Goal: Navigation & Orientation: Understand site structure

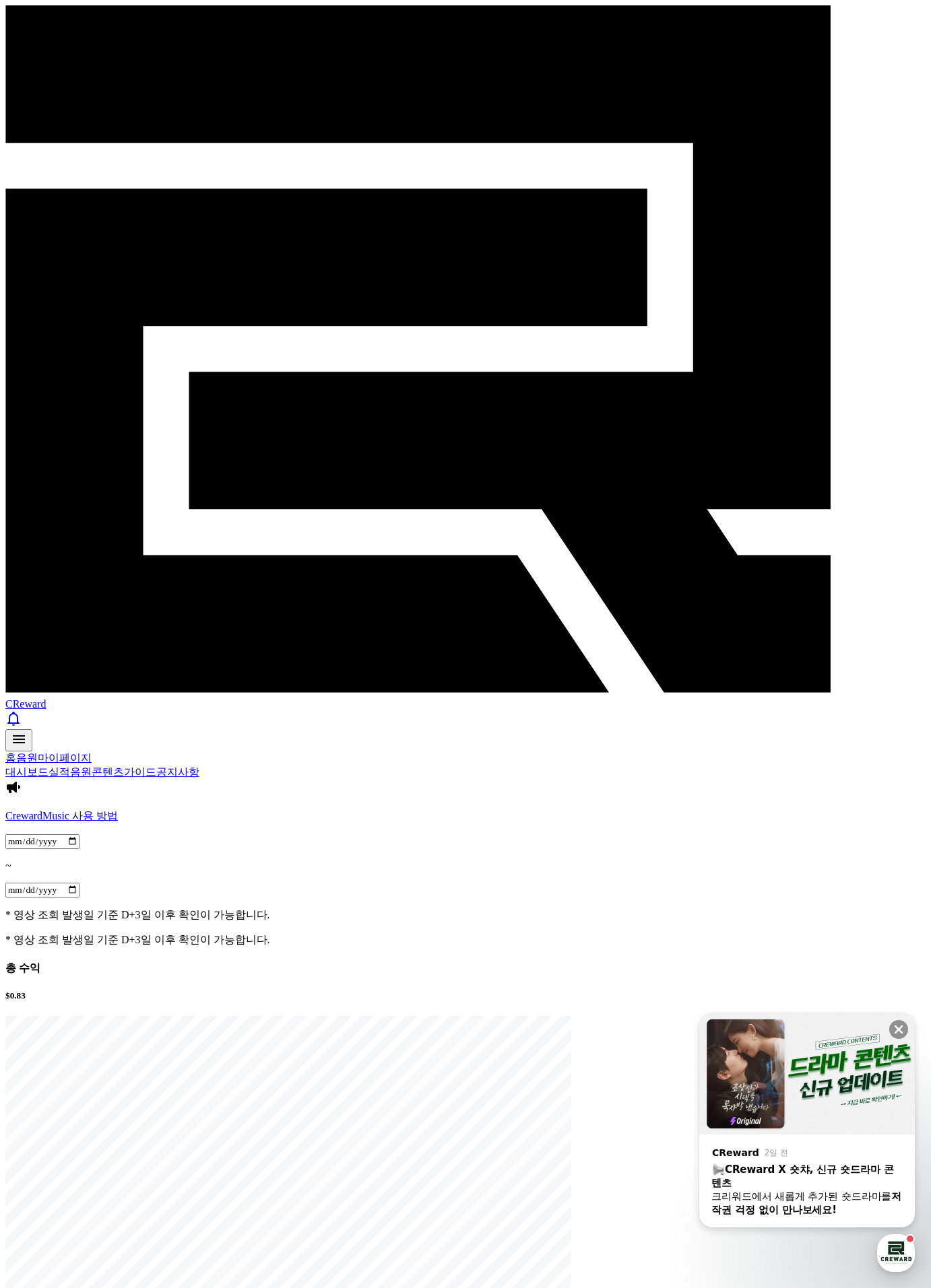
click at [46, 698] on span "CReward" at bounding box center [26, 704] width 40 height 12
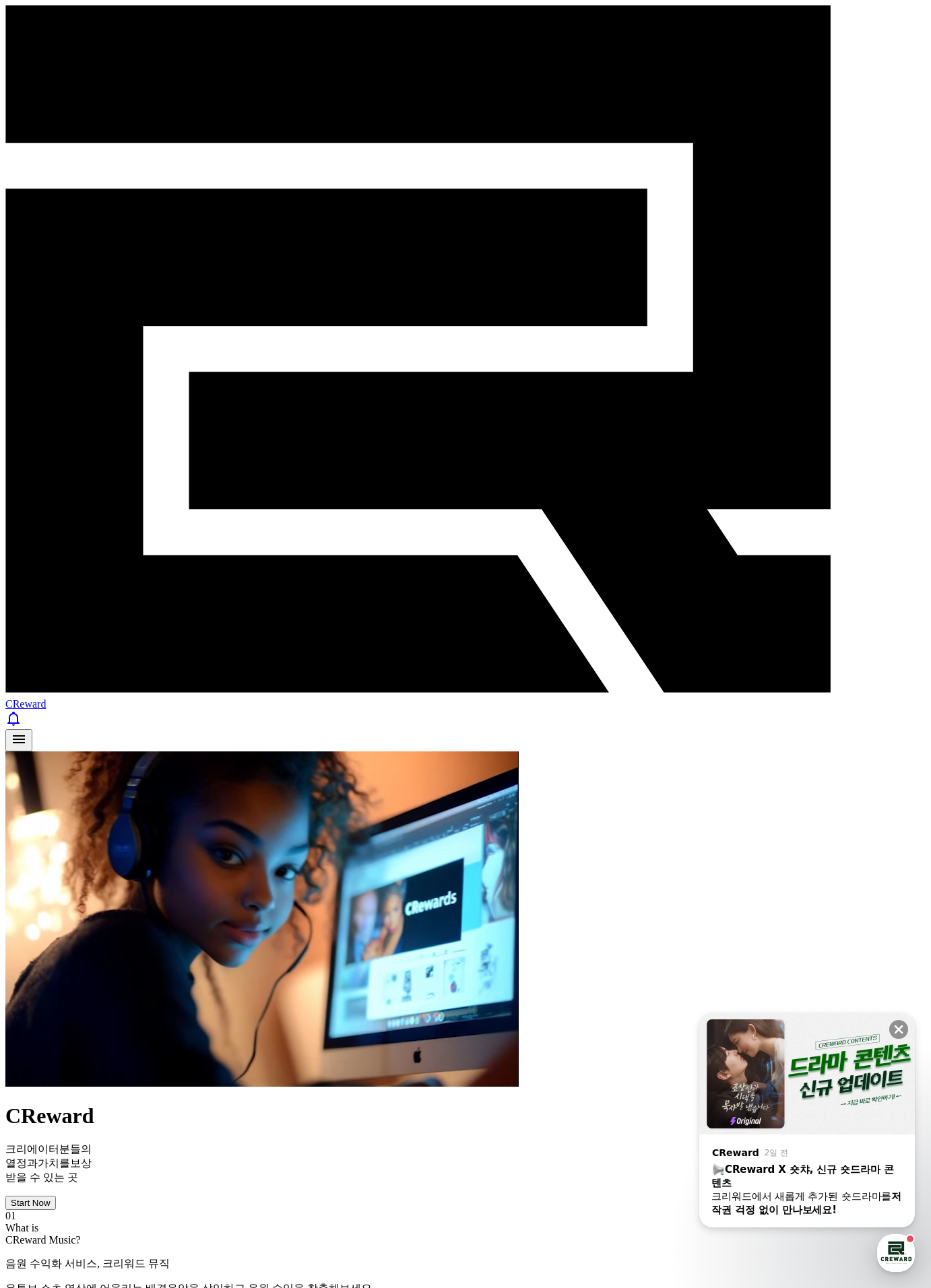
click at [56, 1196] on button "Start Now" at bounding box center [30, 1203] width 50 height 14
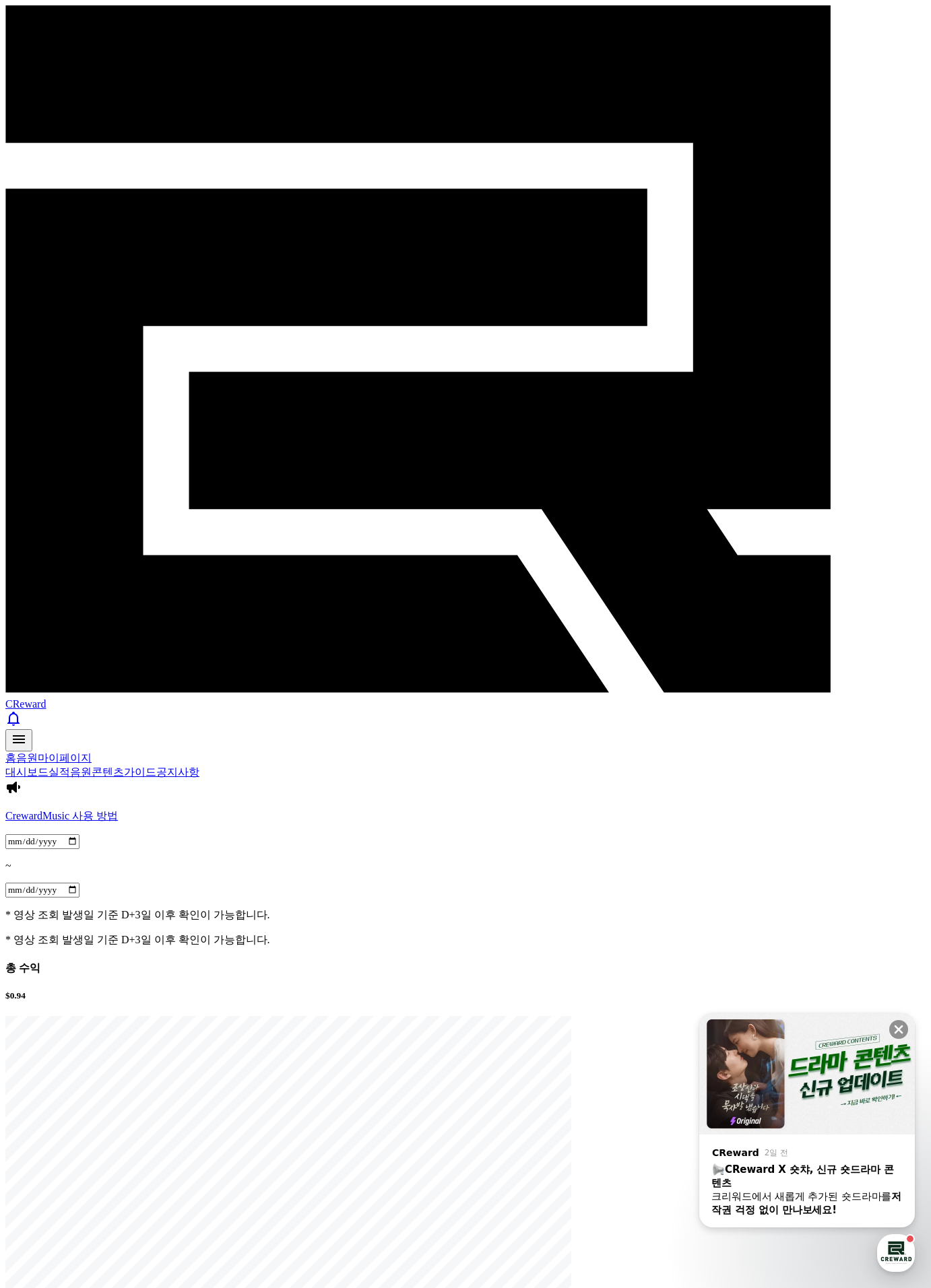
click at [70, 766] on link "실적" at bounding box center [60, 772] width 22 height 12
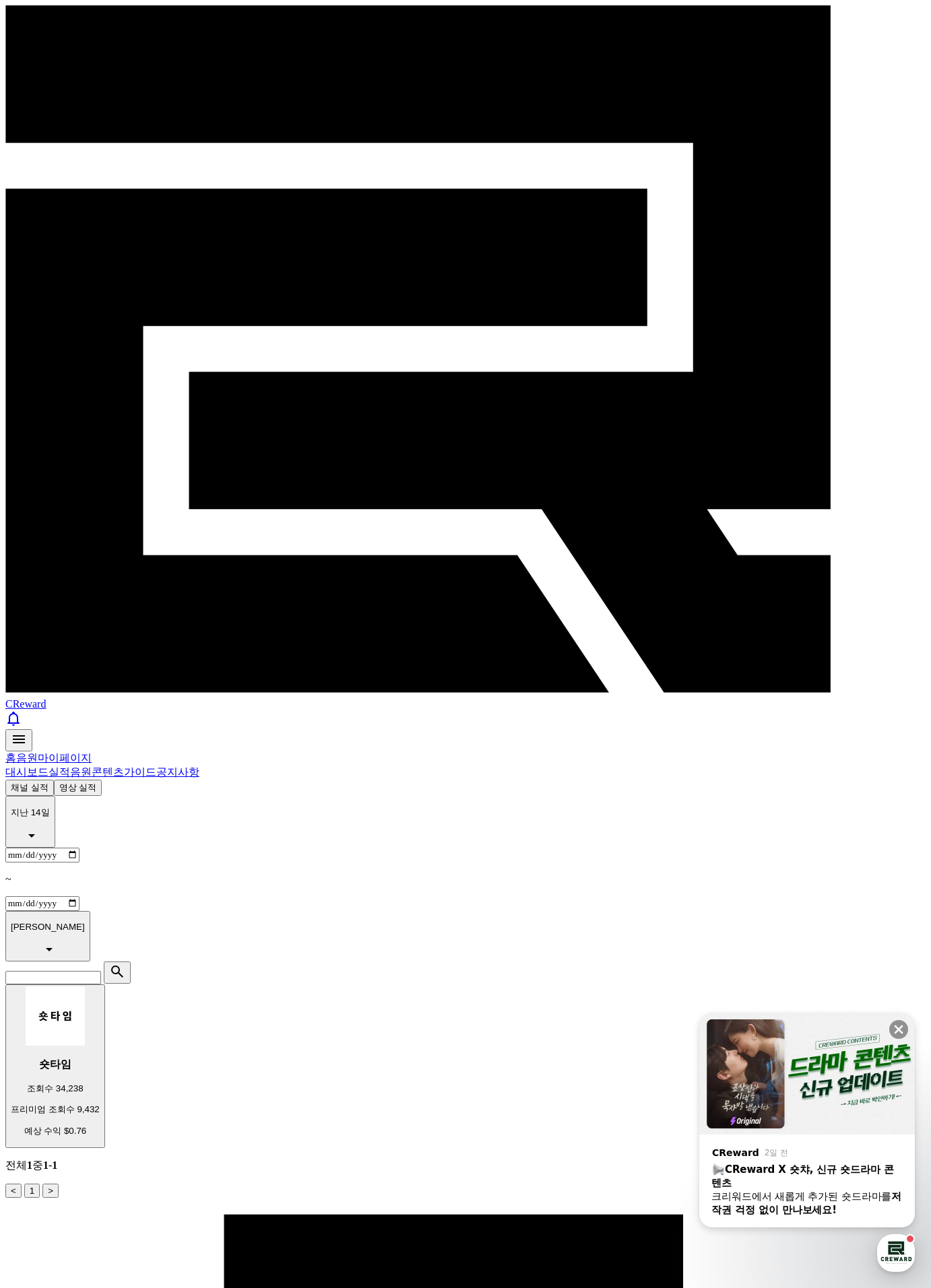
click at [103, 780] on button "영상 실적" at bounding box center [78, 788] width 49 height 16
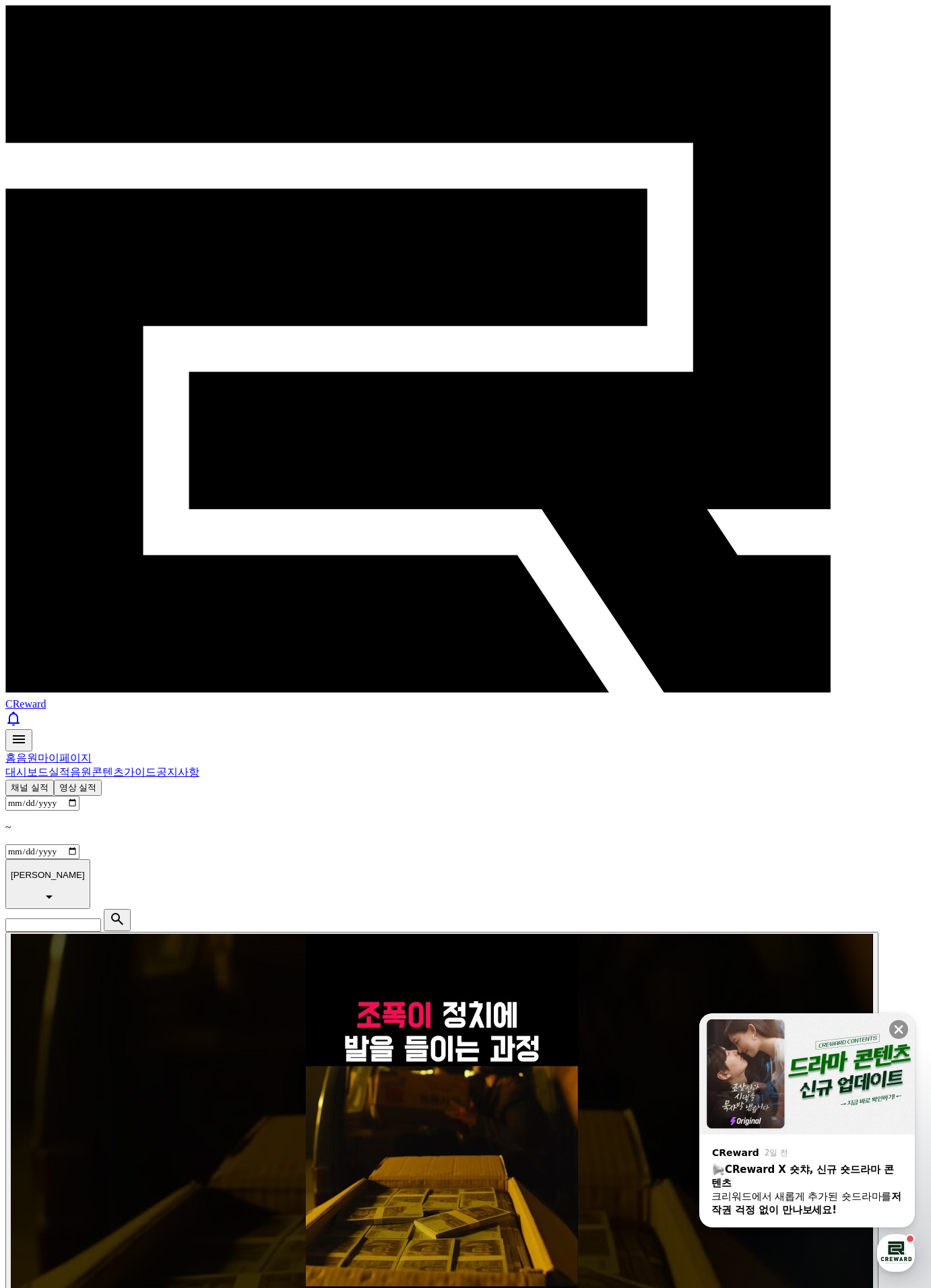
click at [92, 766] on link "음원" at bounding box center [81, 772] width 22 height 12
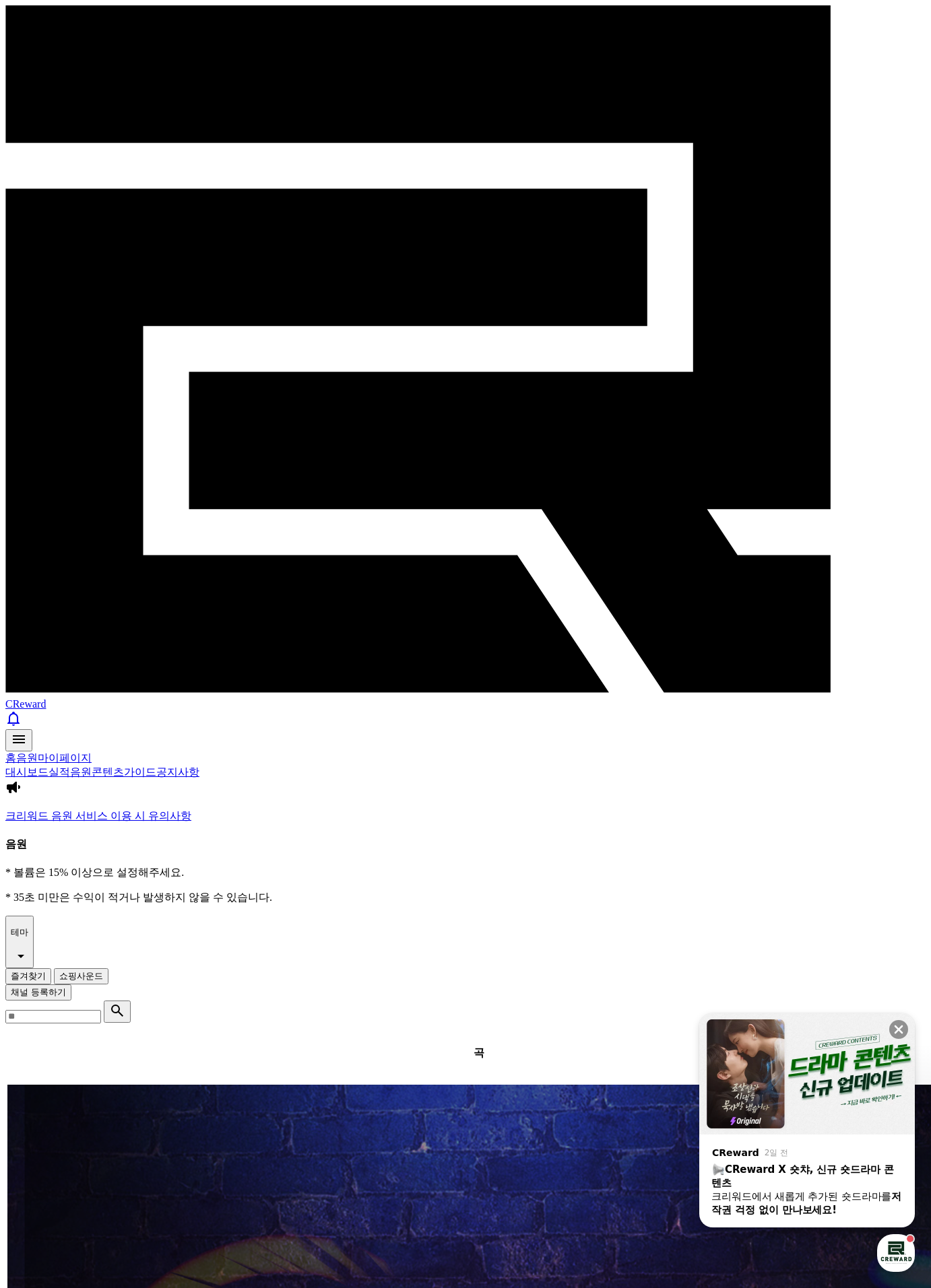
click at [124, 766] on link "콘텐츠" at bounding box center [107, 772] width 32 height 12
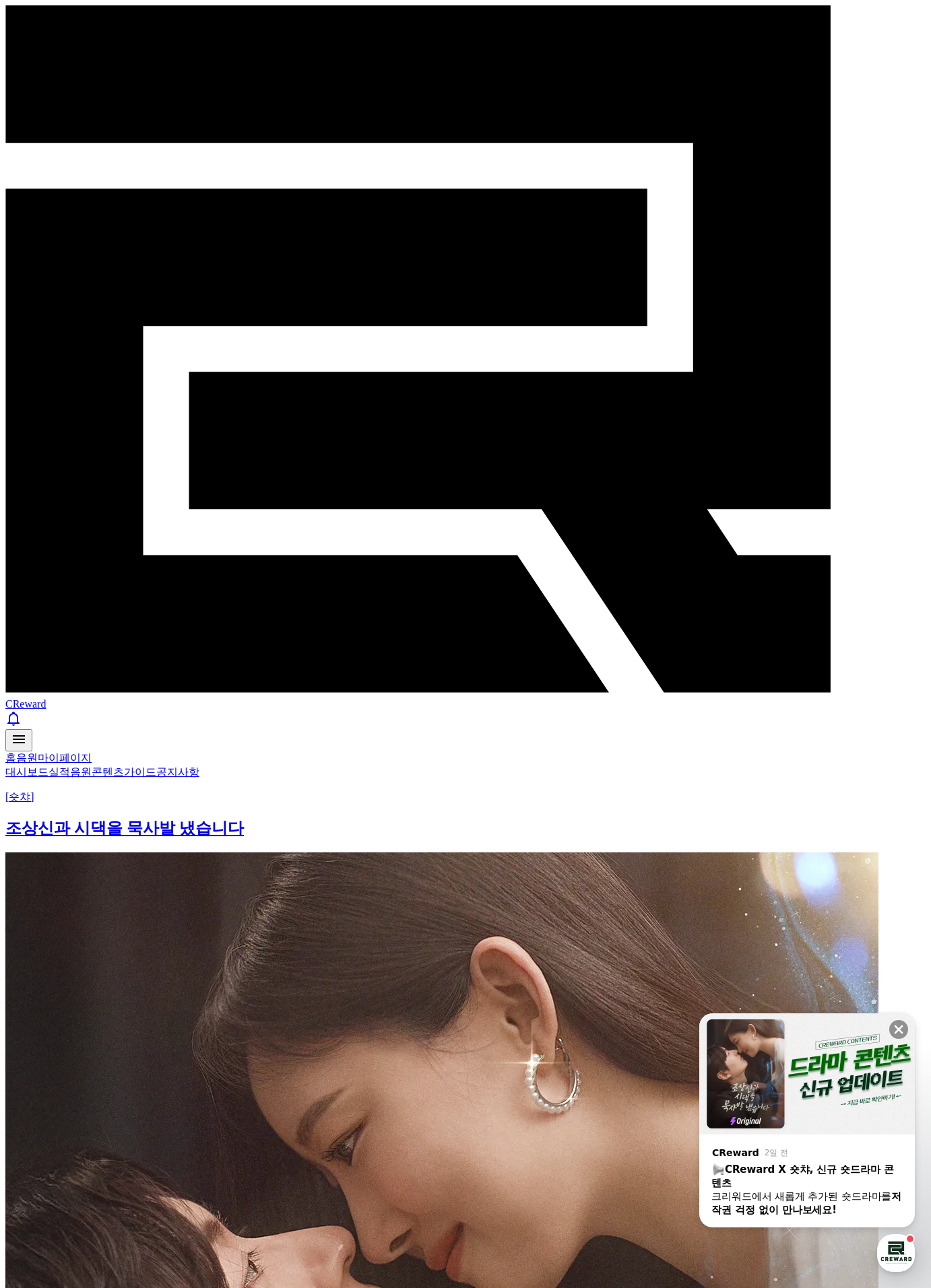
click at [157, 766] on link "가이드" at bounding box center [139, 772] width 32 height 12
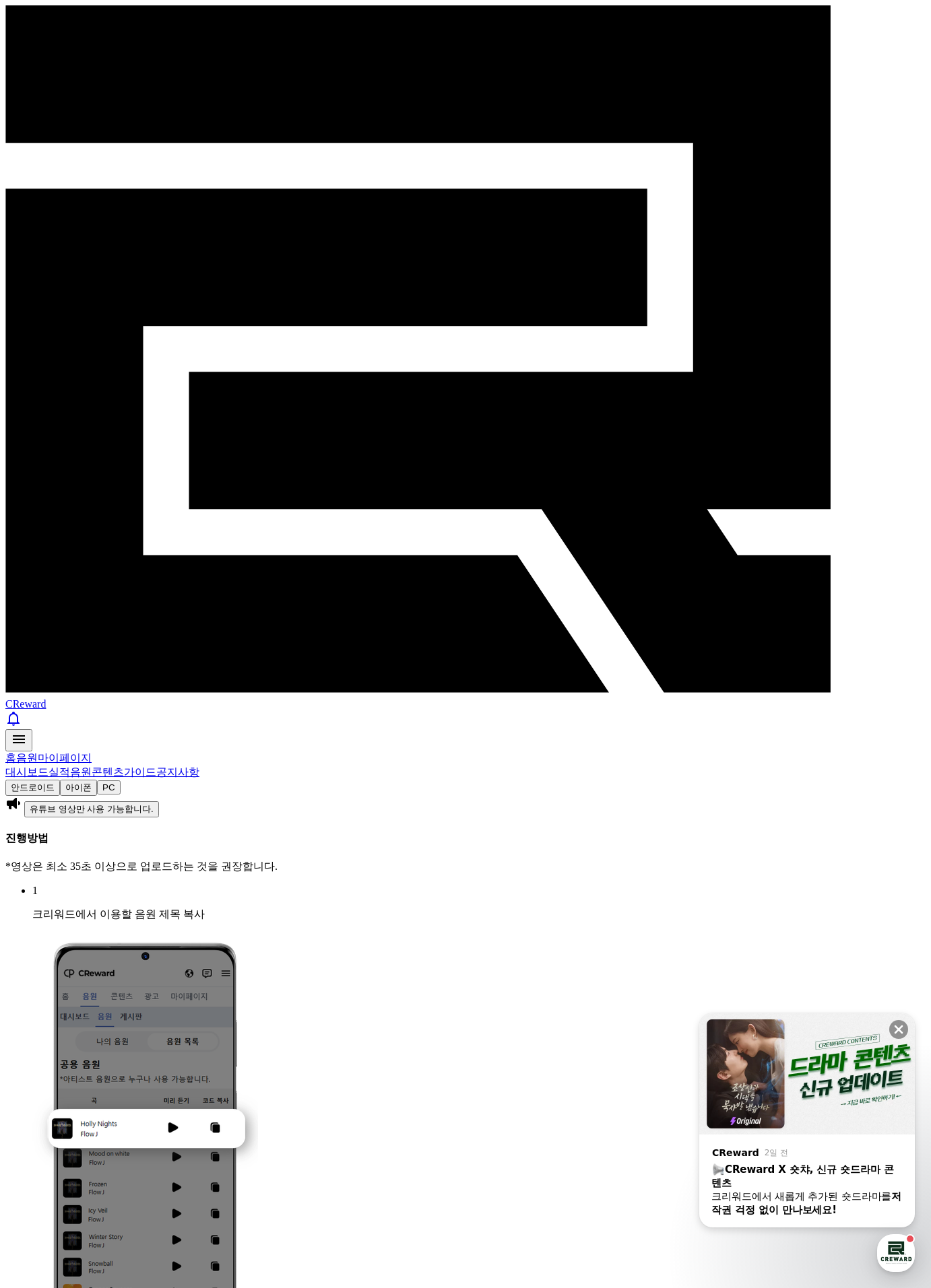
click at [200, 766] on link "공지사항" at bounding box center [178, 772] width 43 height 12
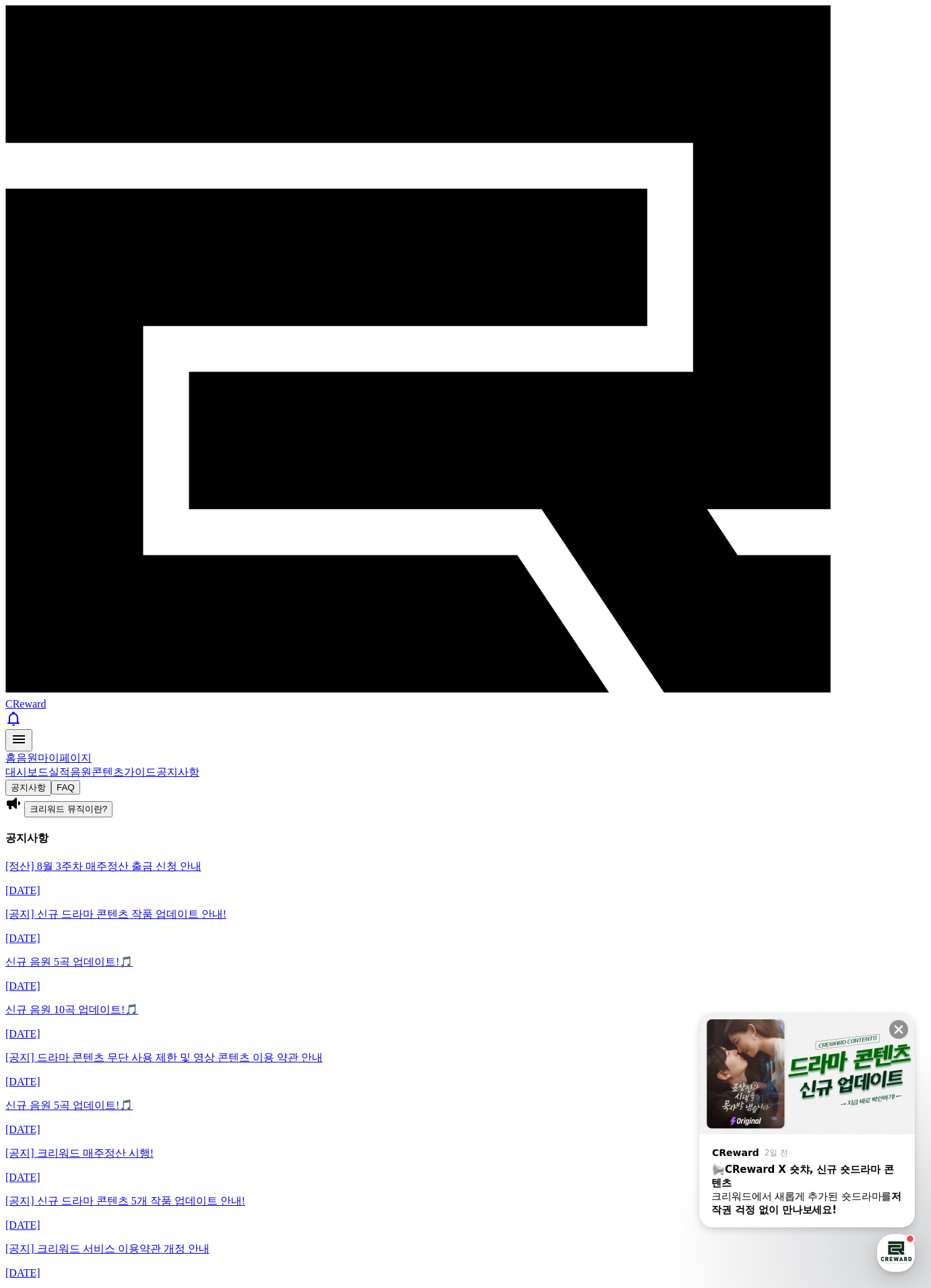
click at [63, 30] on div "CReward" at bounding box center [465, 378] width 920 height 746
click at [46, 698] on span "CReward" at bounding box center [26, 704] width 40 height 12
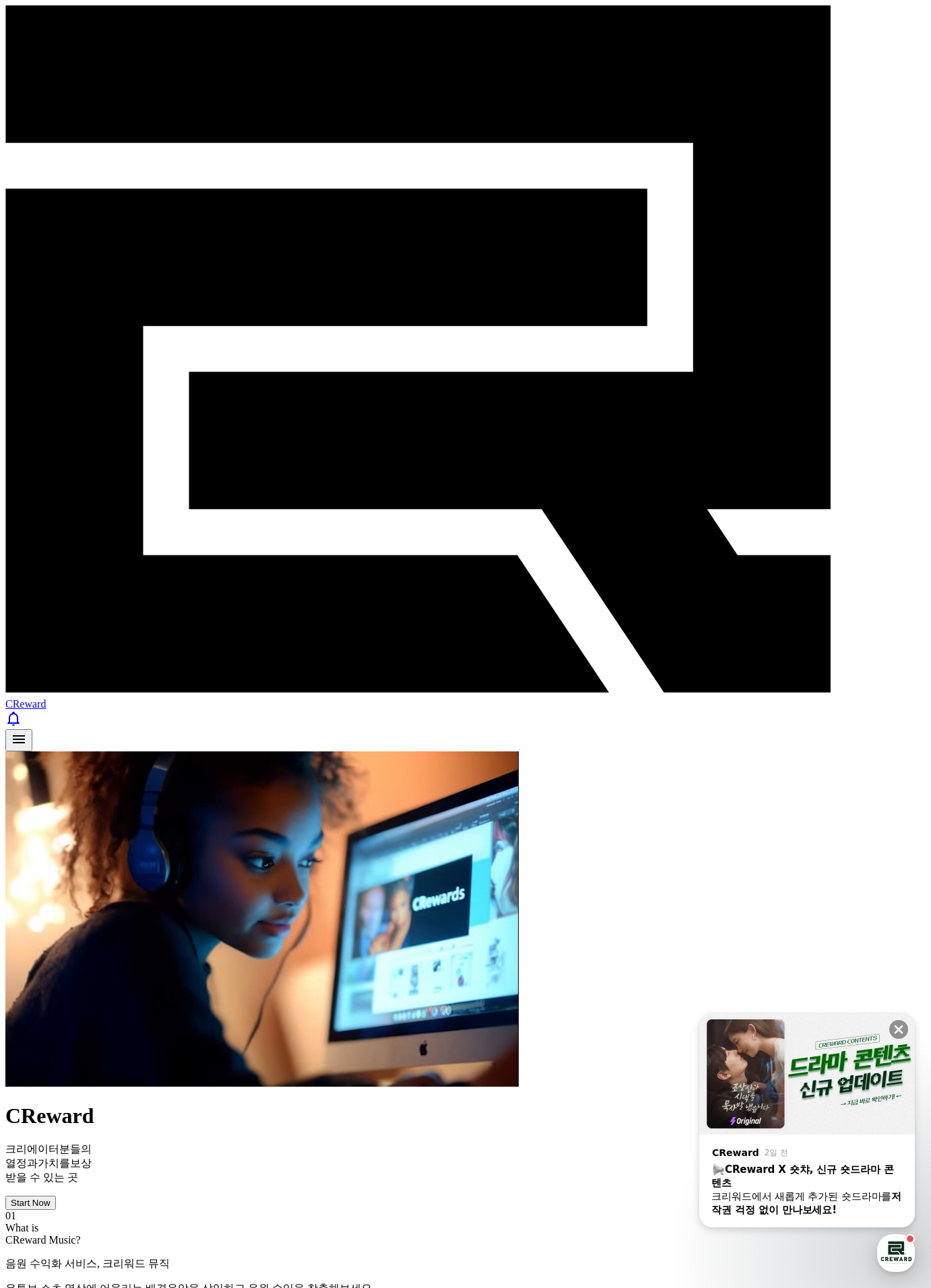
click at [50, 1198] on div "Start Now" at bounding box center [30, 1203] width 39 height 10
